Goal: Information Seeking & Learning: Learn about a topic

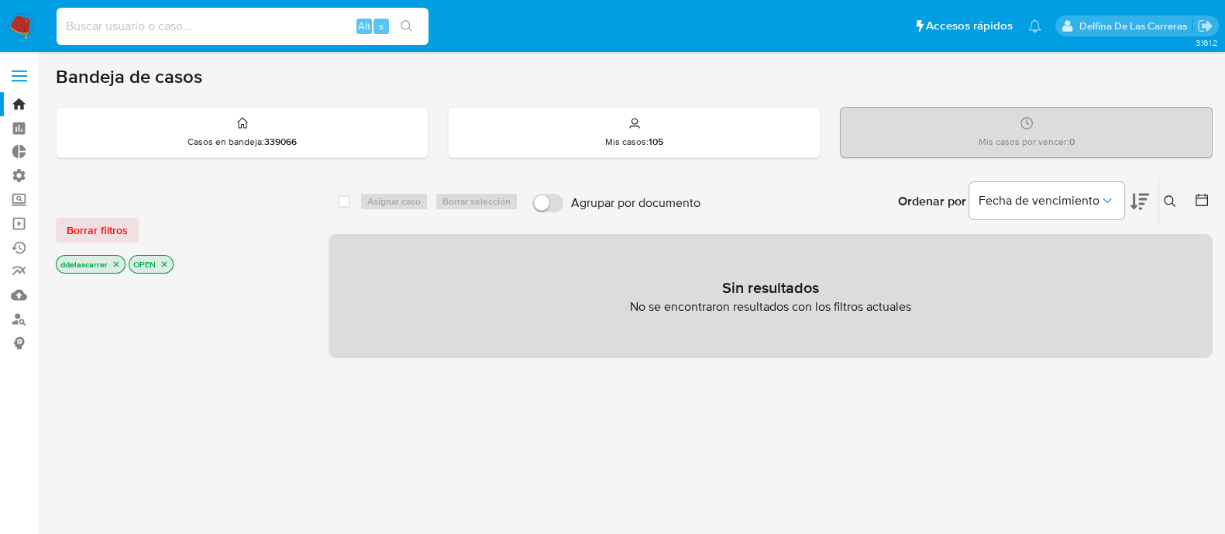
click at [98, 34] on input at bounding box center [243, 26] width 372 height 20
paste input "249997649"
type input "249997649"
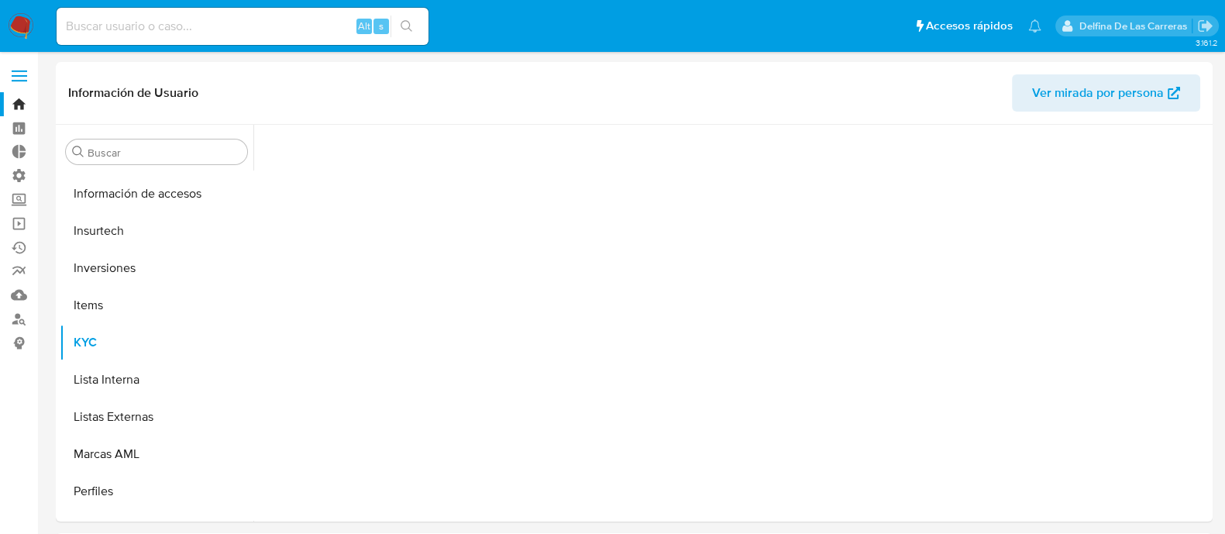
scroll to position [803, 0]
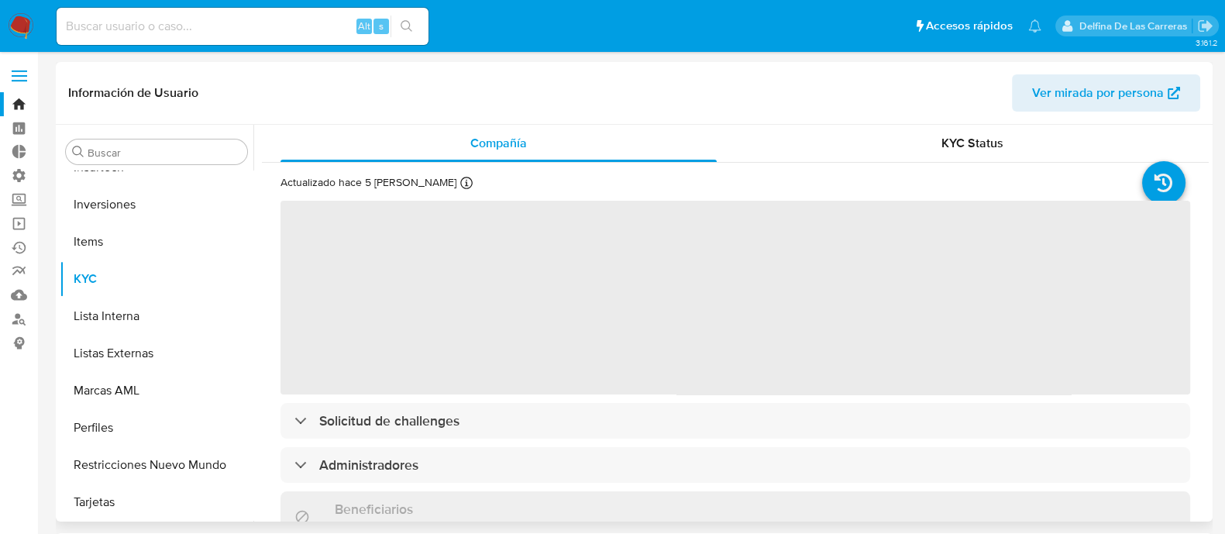
select select "10"
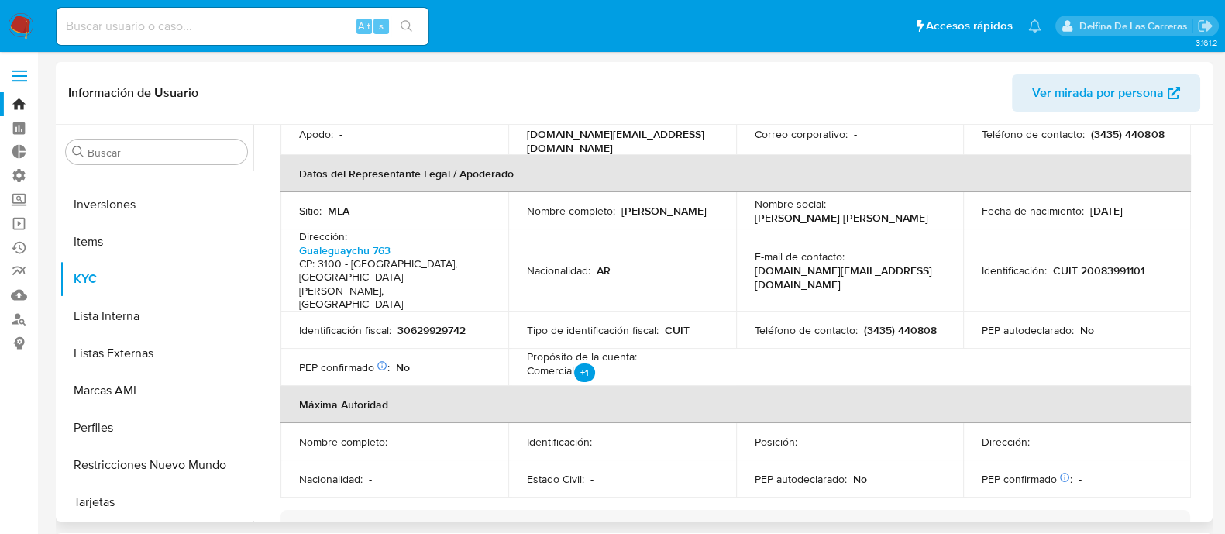
scroll to position [581, 0]
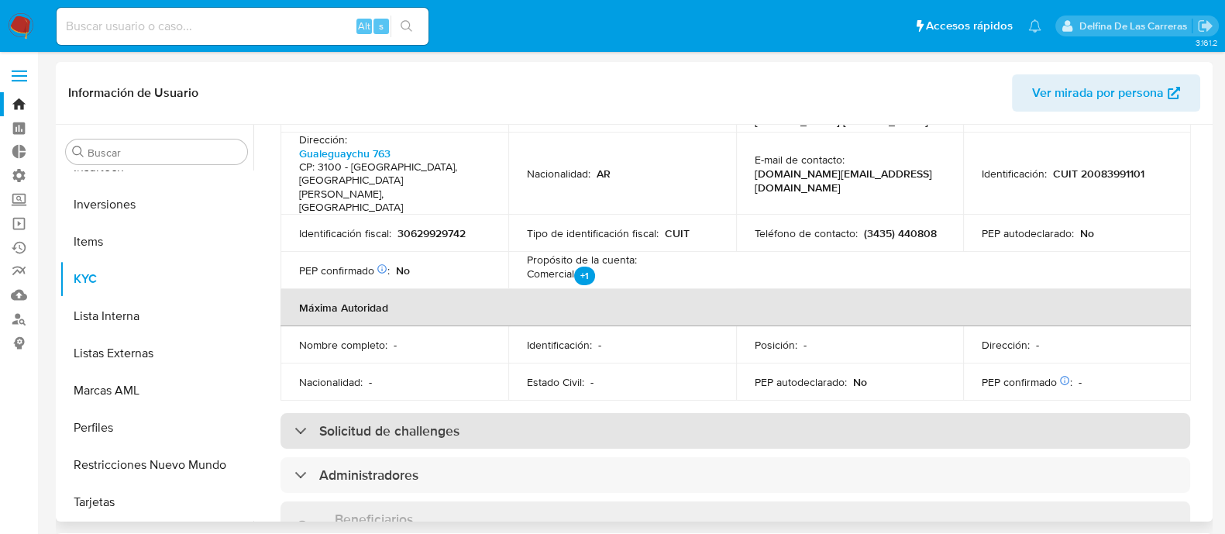
click at [395, 422] on h3 "Solicitud de challenges" at bounding box center [389, 430] width 140 height 17
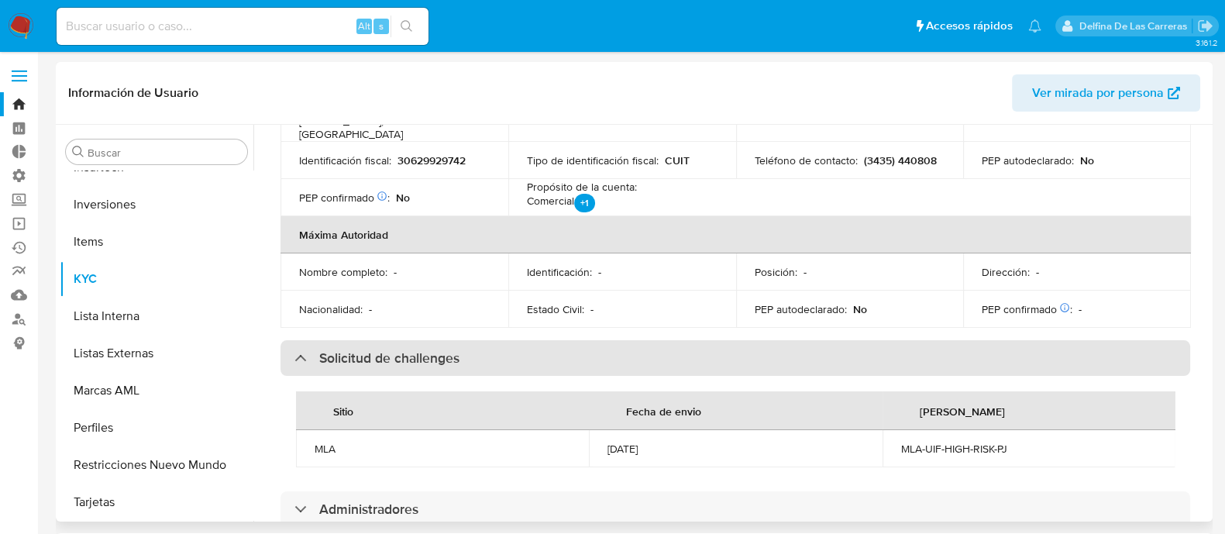
scroll to position [774, 0]
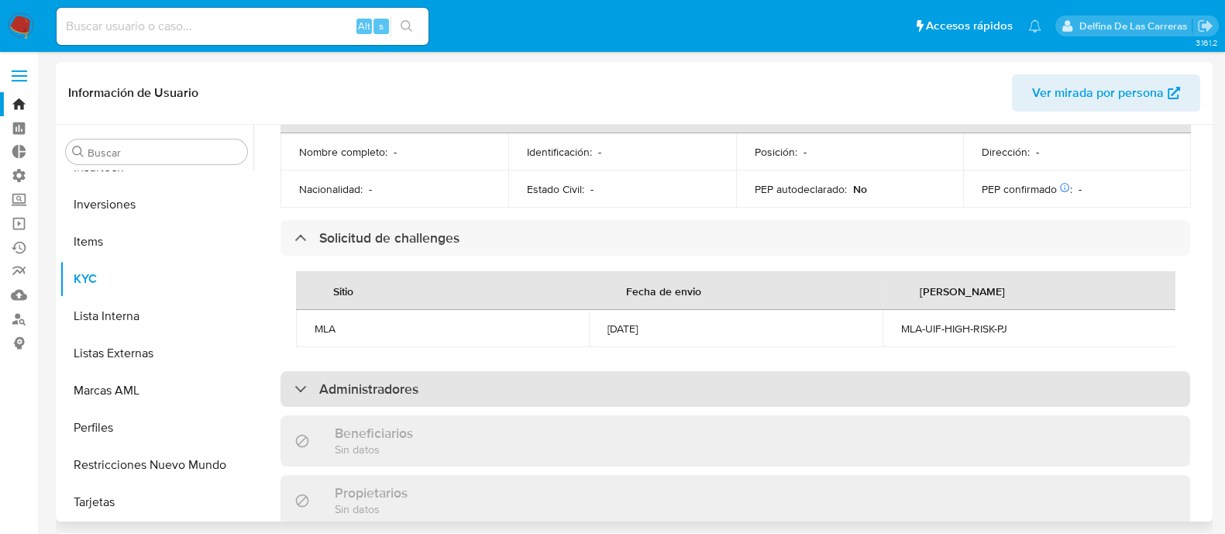
click at [394, 380] on h3 "Administradores" at bounding box center [368, 388] width 99 height 17
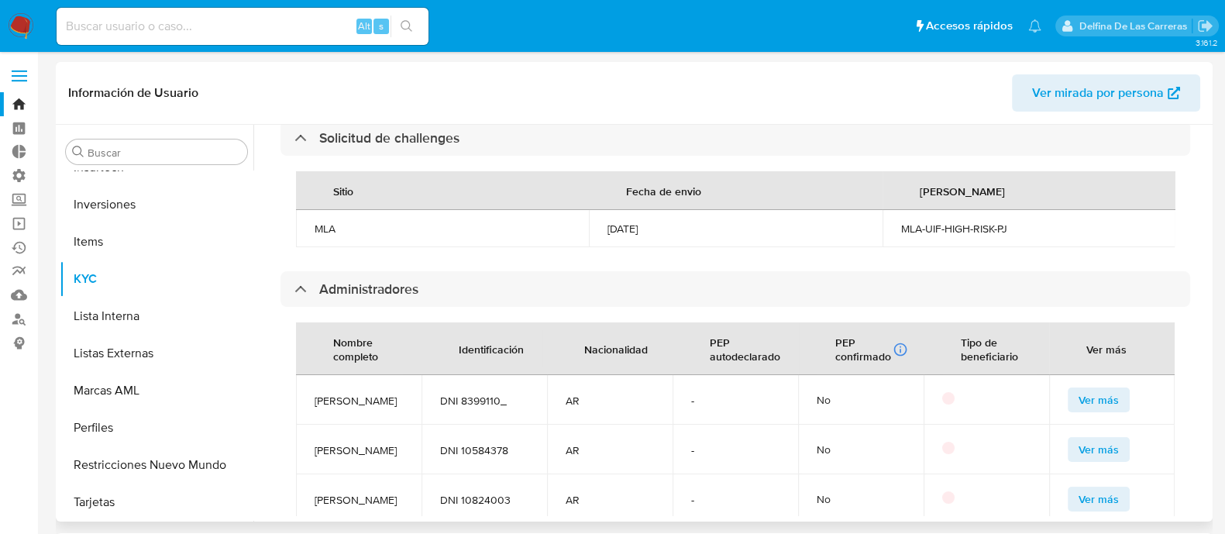
scroll to position [968, 0]
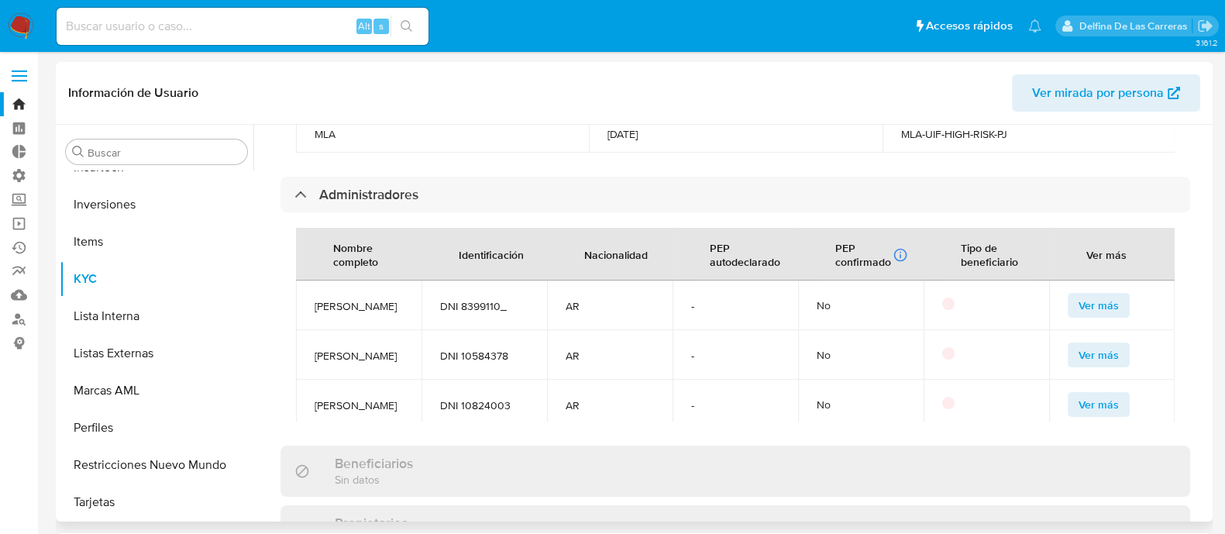
click at [1100, 294] on span "Ver más" at bounding box center [1098, 305] width 40 height 22
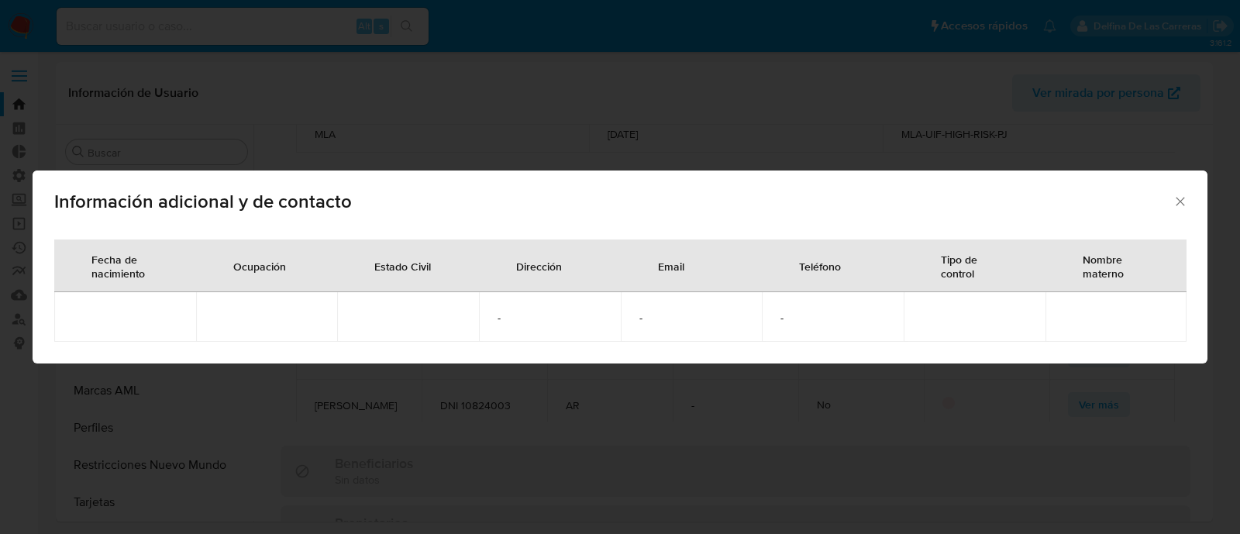
click at [1179, 192] on div "Información adicional y de contacto" at bounding box center [620, 198] width 1174 height 57
click at [1176, 205] on icon "Cerrar" at bounding box center [1179, 201] width 15 height 15
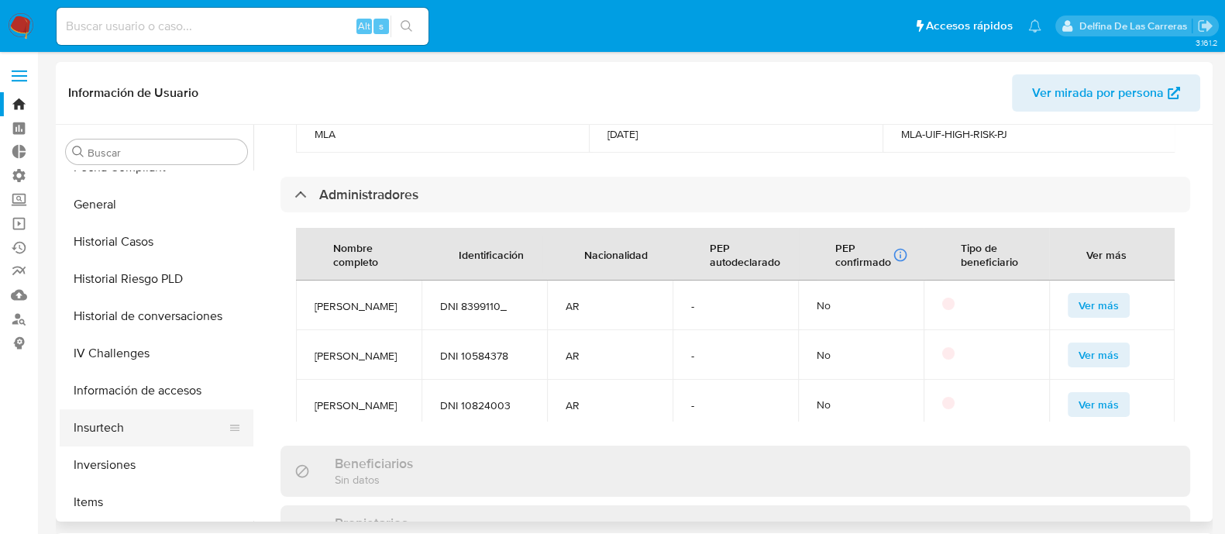
scroll to position [513, 0]
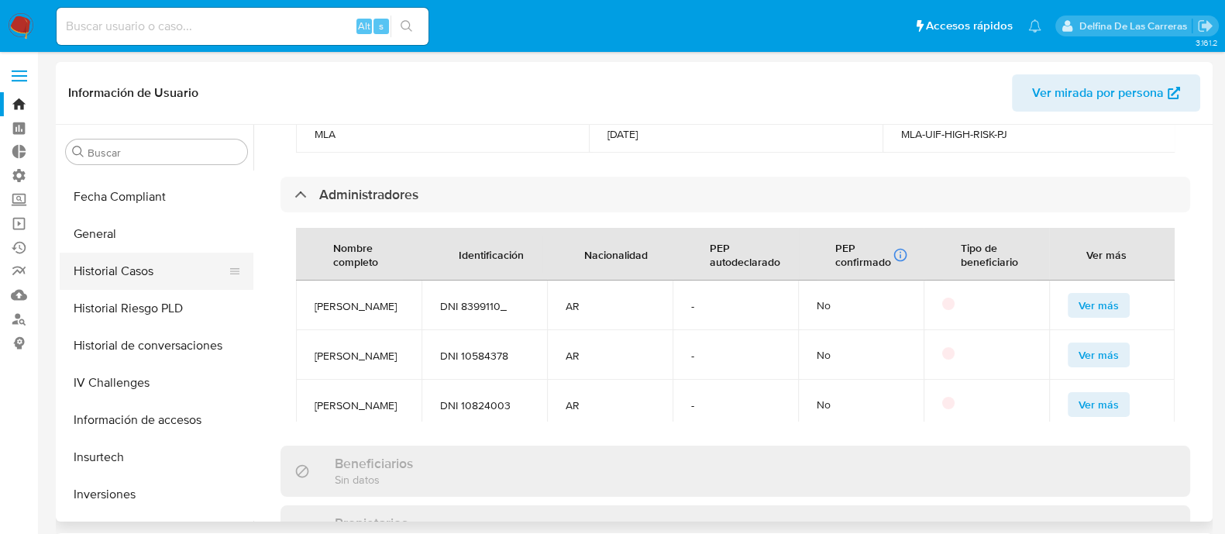
click at [141, 267] on button "Historial Casos" at bounding box center [150, 271] width 181 height 37
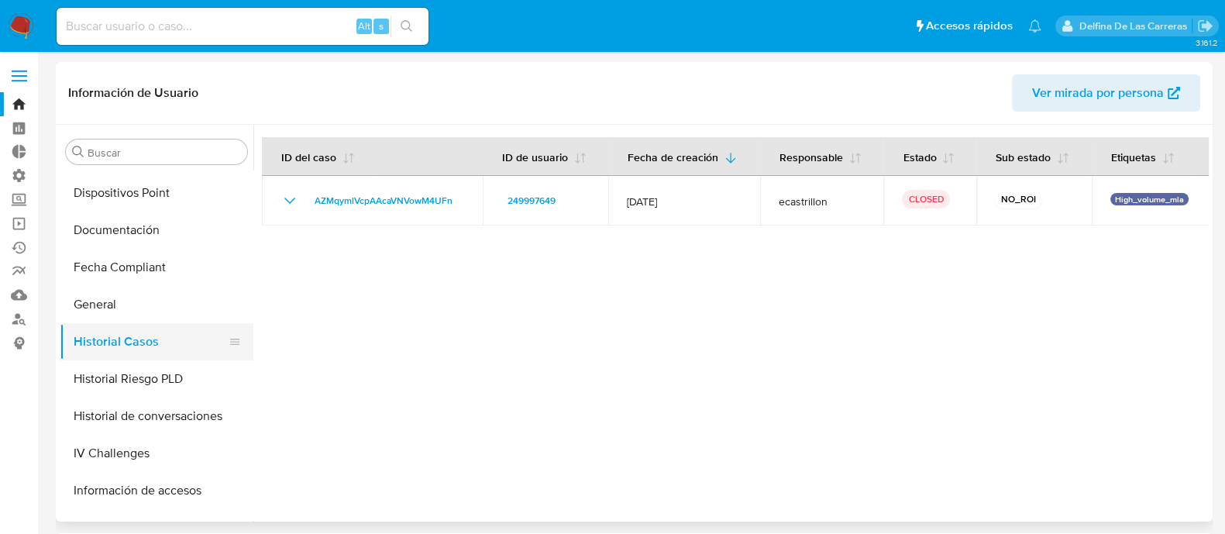
scroll to position [484, 0]
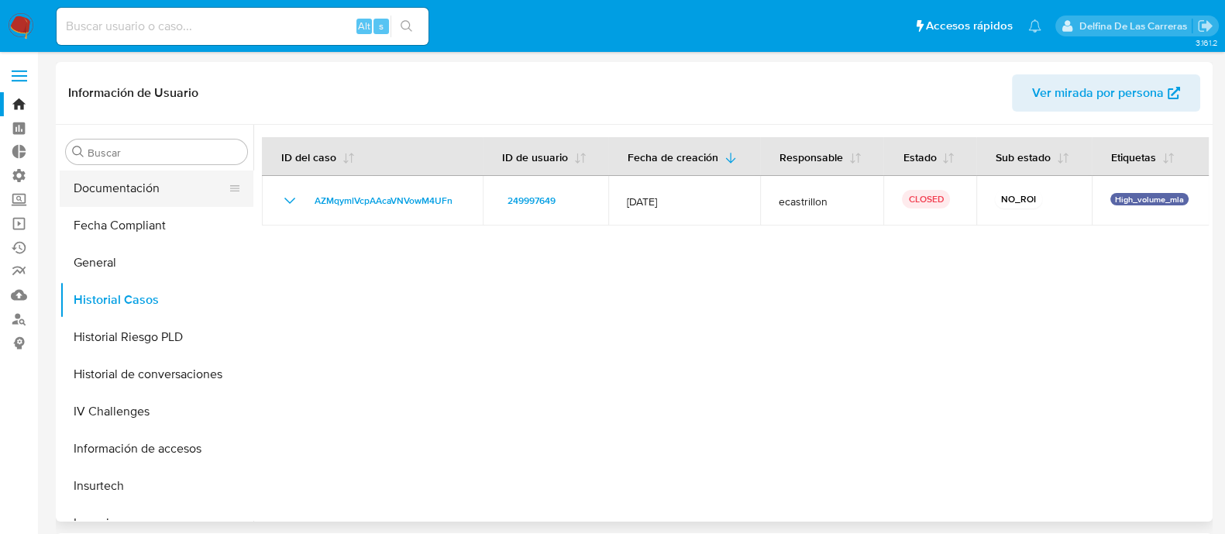
click at [112, 204] on button "Documentación" at bounding box center [150, 188] width 181 height 37
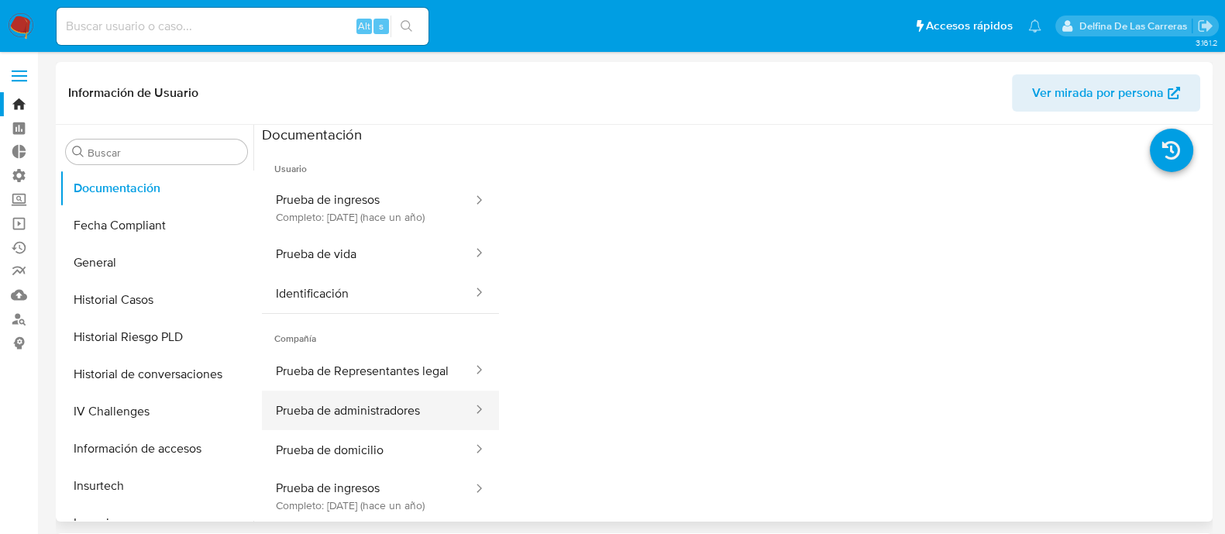
scroll to position [12, 0]
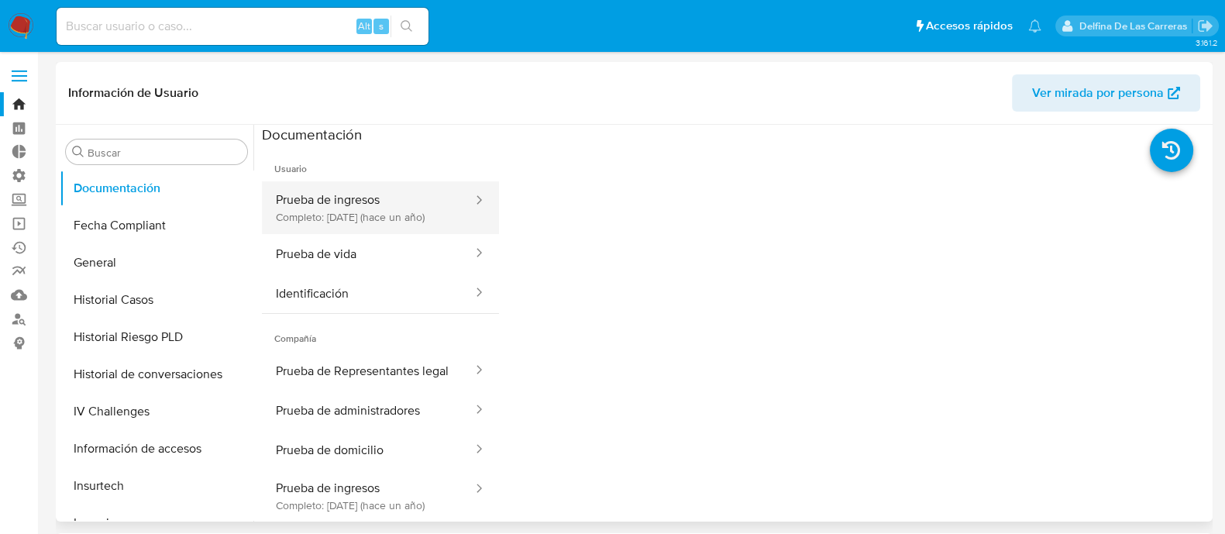
click at [344, 205] on button "Prueba de ingresos Completo: [DATE] (hace un año)" at bounding box center [368, 207] width 212 height 53
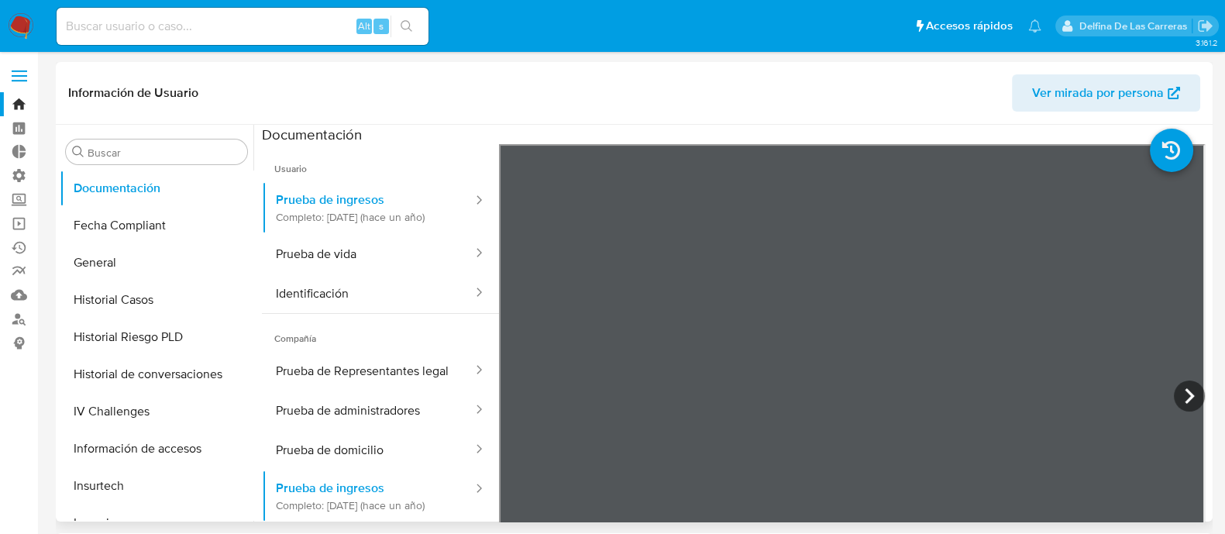
click at [687, 64] on div "Información de Usuario Ver mirada por persona" at bounding box center [634, 93] width 1157 height 63
